Goal: Task Accomplishment & Management: Use online tool/utility

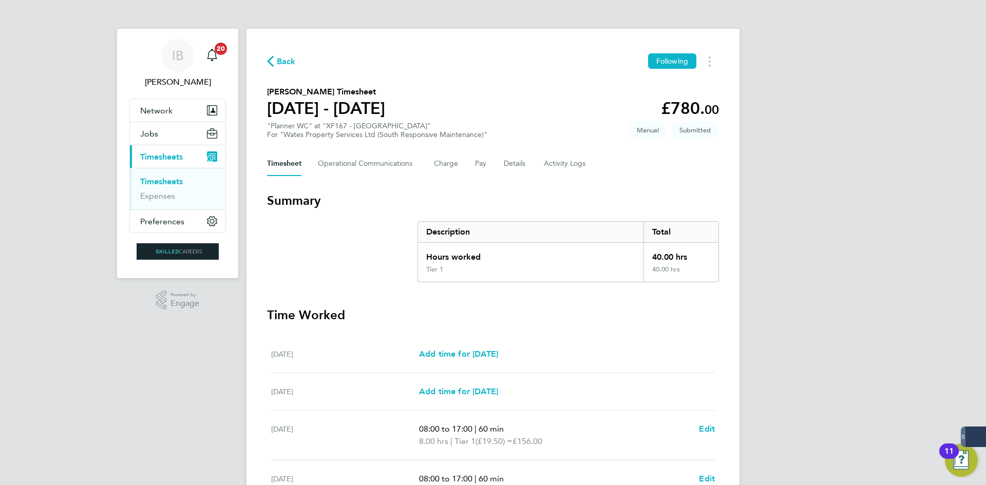
click at [293, 62] on span "Back" at bounding box center [286, 61] width 19 height 12
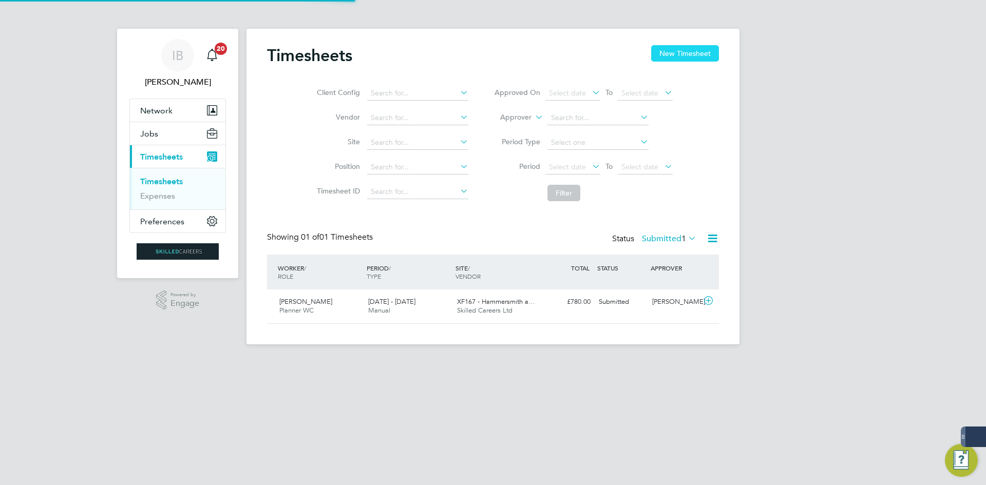
scroll to position [26, 89]
click at [676, 55] on button "New Timesheet" at bounding box center [685, 53] width 68 height 16
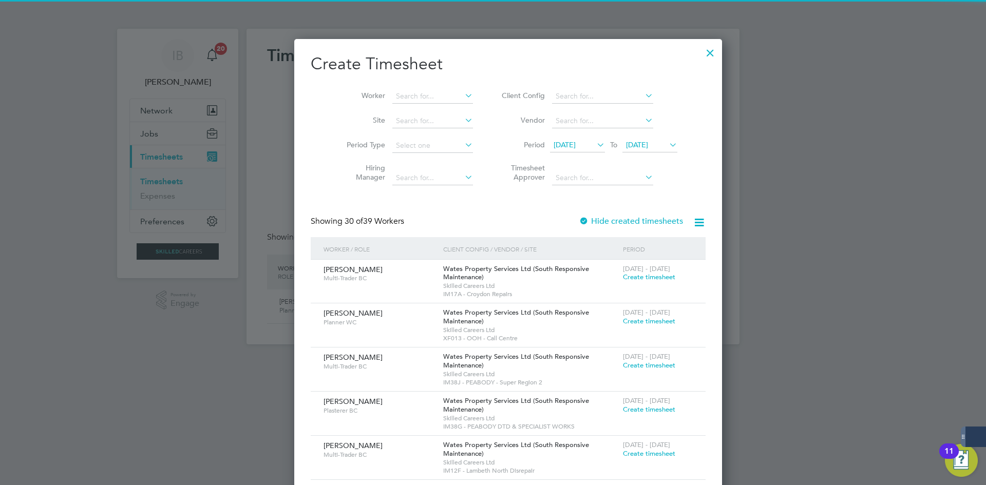
scroll to position [1928, 397]
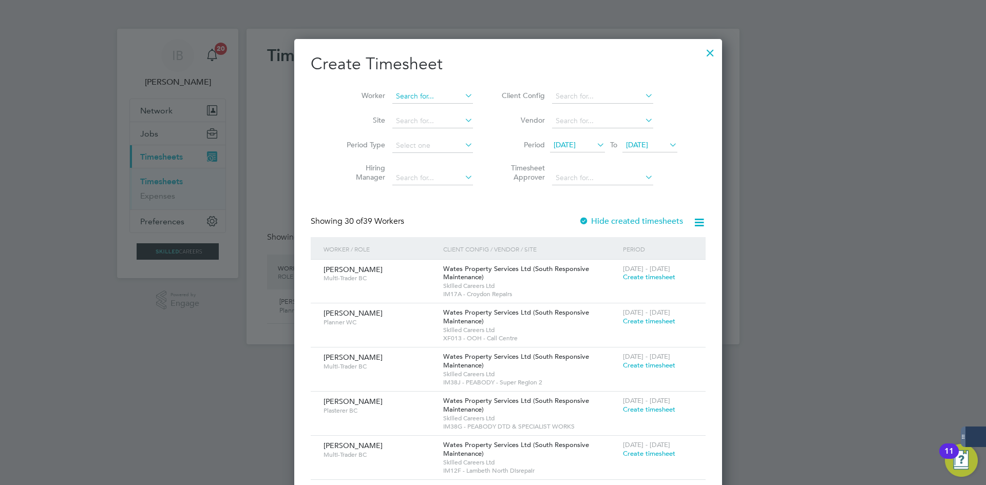
click at [409, 97] on input at bounding box center [432, 96] width 81 height 14
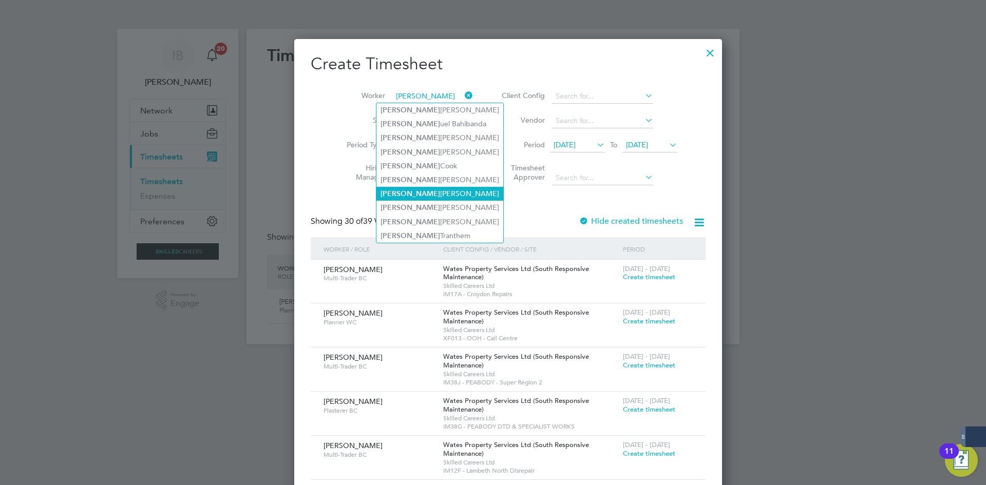
click at [425, 194] on li "[PERSON_NAME] [PERSON_NAME]" at bounding box center [439, 194] width 127 height 14
type input "[PERSON_NAME]"
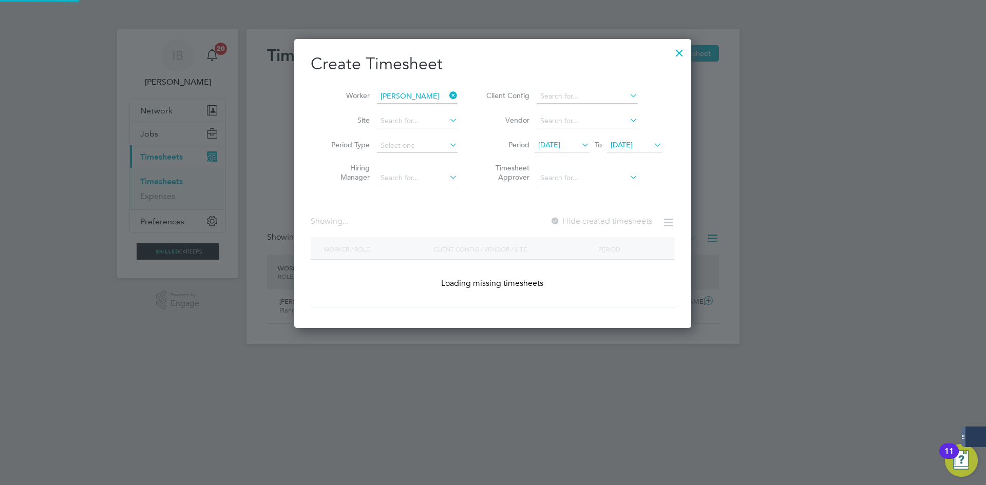
scroll to position [330, 397]
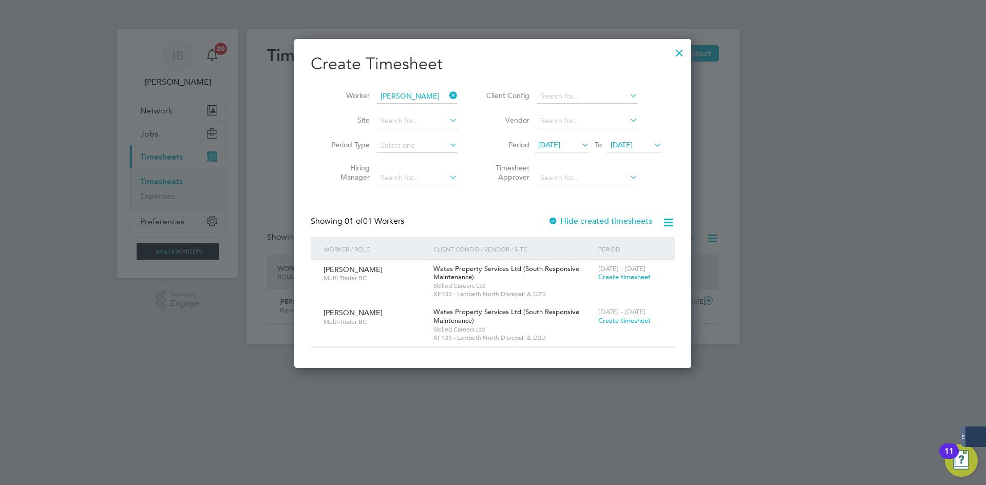
click at [548, 150] on span "[DATE]" at bounding box center [561, 146] width 55 height 14
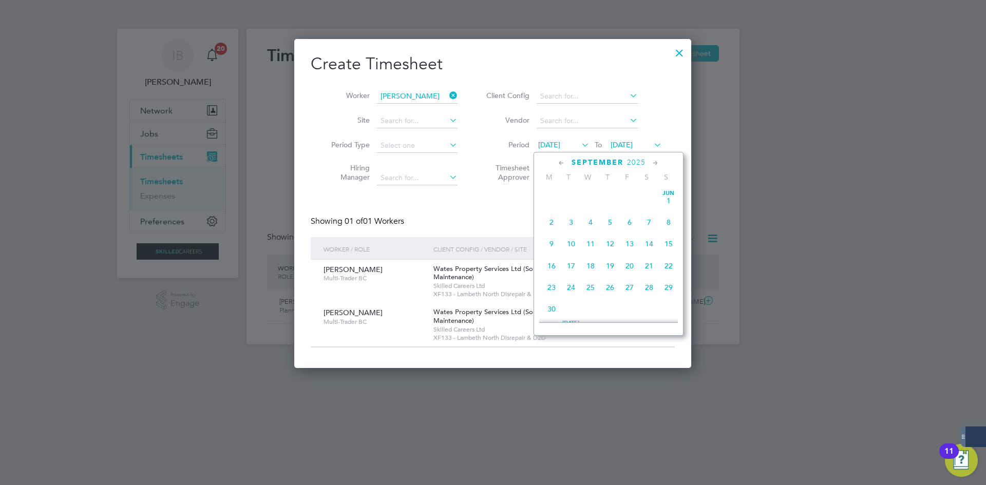
scroll to position [333, 0]
click at [552, 209] on span "Sep" at bounding box center [552, 206] width 20 height 5
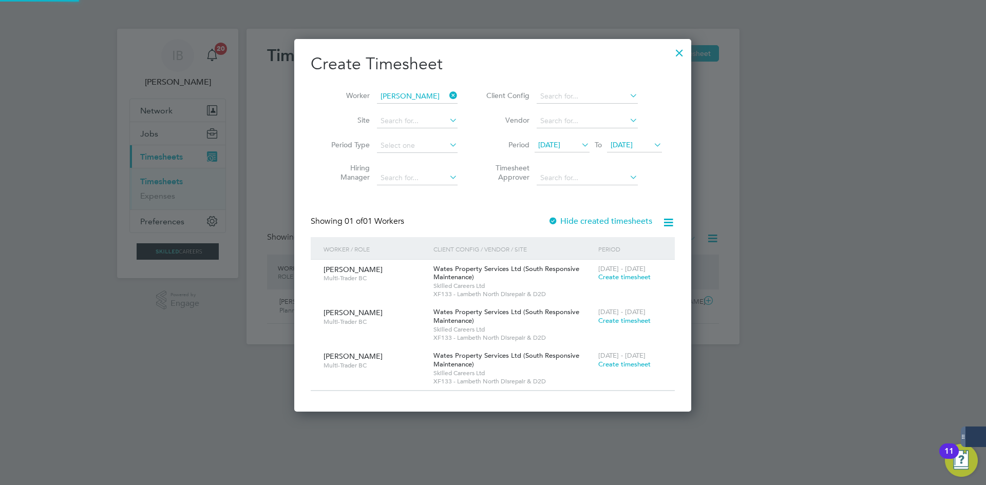
scroll to position [373, 397]
click at [674, 52] on div at bounding box center [679, 50] width 18 height 18
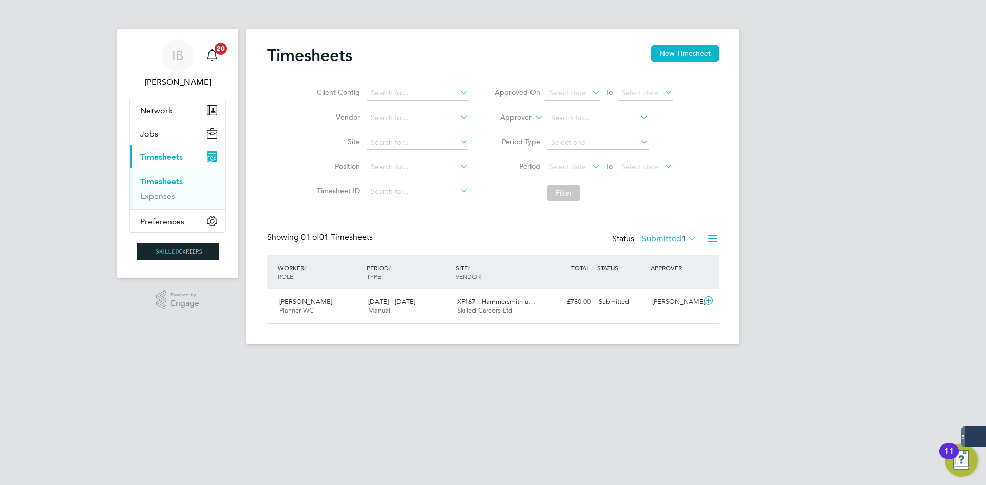
scroll to position [26, 89]
click at [709, 236] on icon at bounding box center [712, 238] width 13 height 13
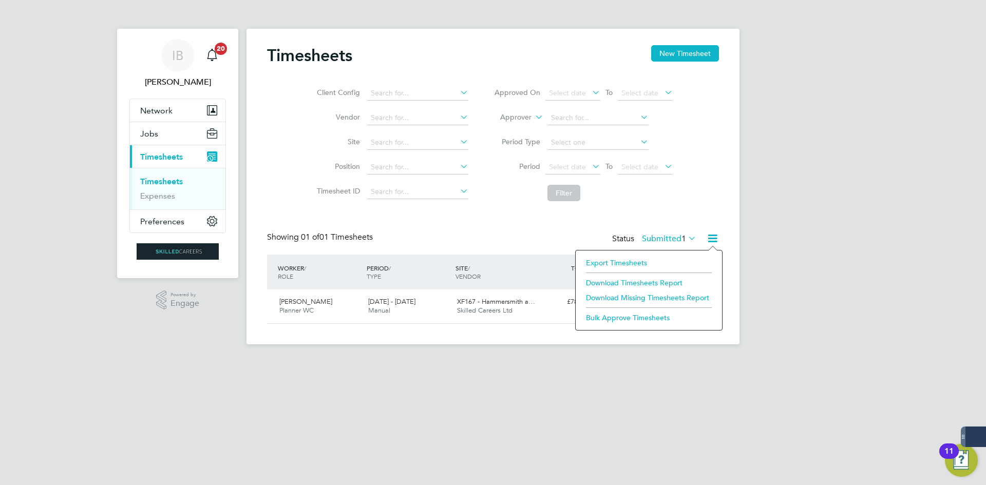
click at [655, 299] on li "Download Missing Timesheets Report" at bounding box center [649, 298] width 136 height 14
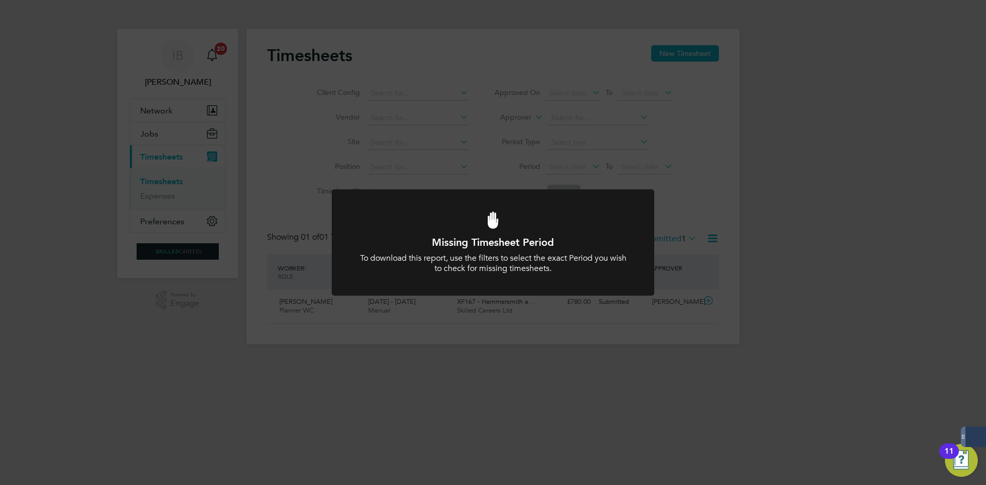
click at [589, 262] on div "To download this report, use the filters to select the exact Period you wish to…" at bounding box center [492, 264] width 267 height 22
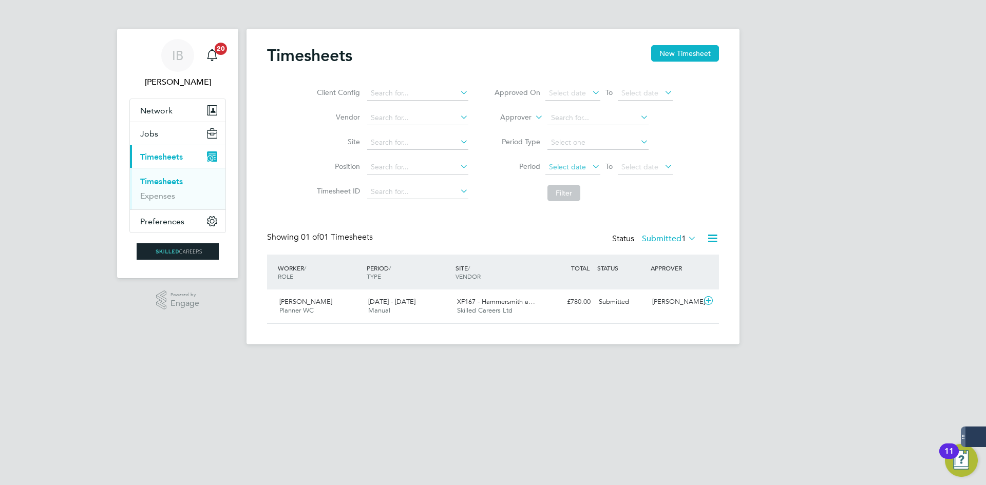
click at [578, 168] on span "Select date" at bounding box center [567, 166] width 37 height 9
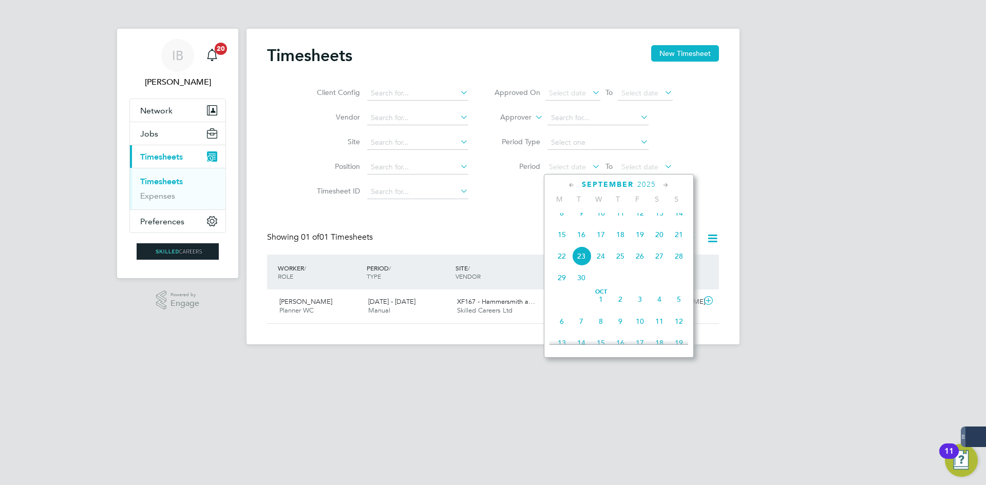
click at [565, 240] on span "15" at bounding box center [562, 235] width 20 height 20
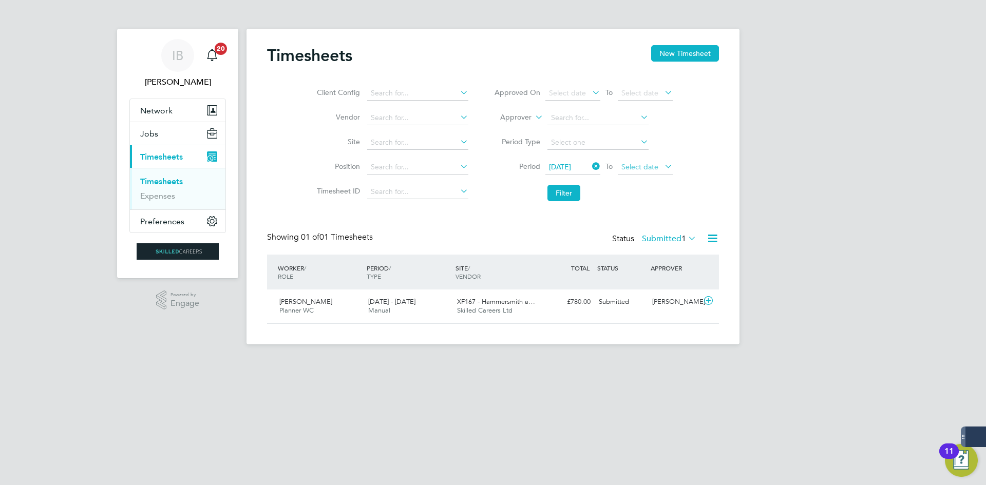
click at [648, 161] on span "Select date" at bounding box center [645, 168] width 55 height 14
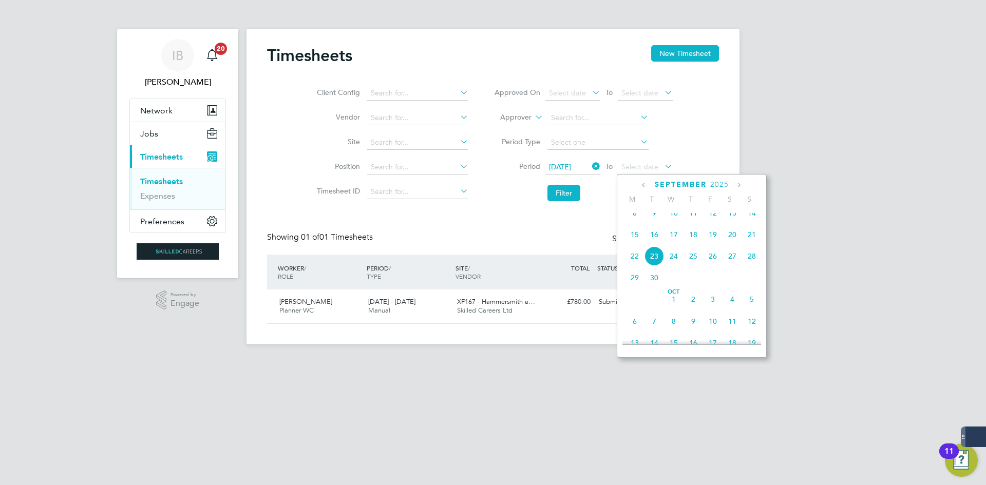
click at [714, 242] on span "19" at bounding box center [713, 235] width 20 height 20
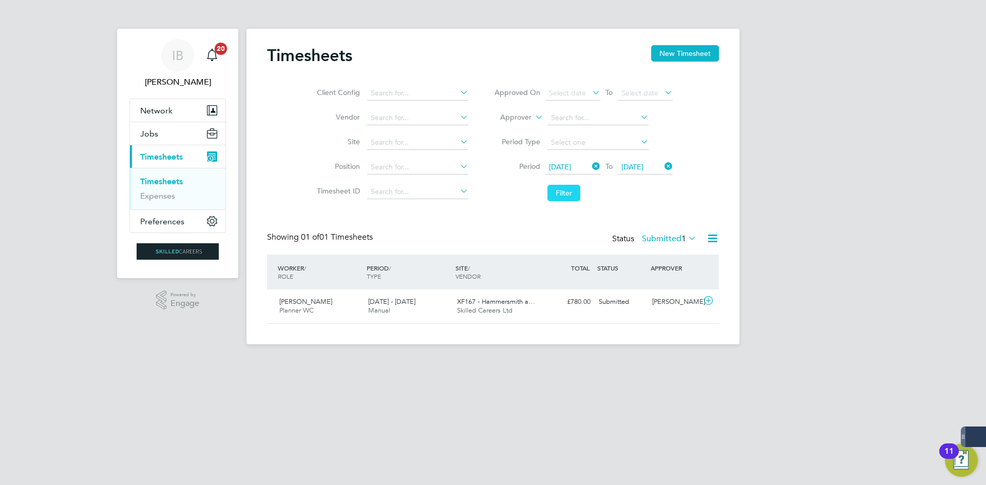
click at [570, 191] on button "Filter" at bounding box center [563, 193] width 33 height 16
click at [714, 240] on icon at bounding box center [712, 238] width 13 height 13
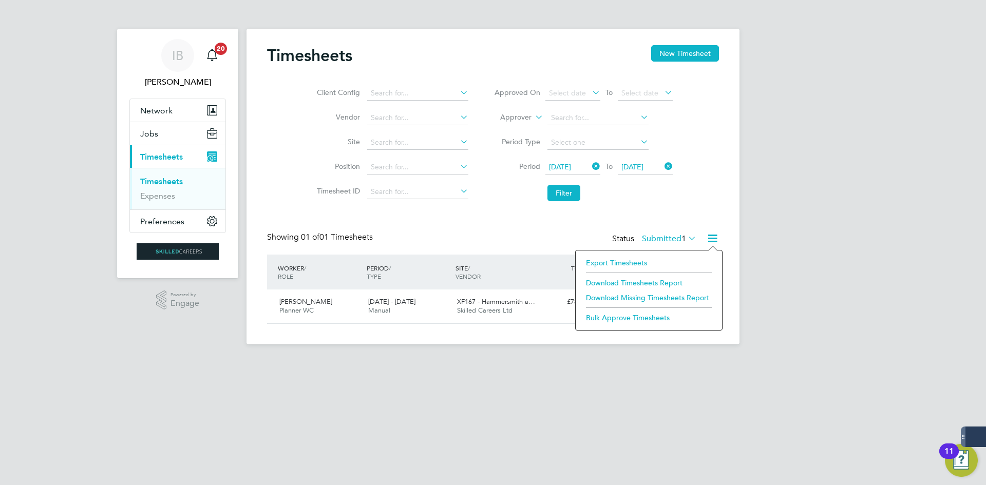
click at [650, 294] on li "Download Missing Timesheets Report" at bounding box center [649, 298] width 136 height 14
